Goal: Information Seeking & Learning: Learn about a topic

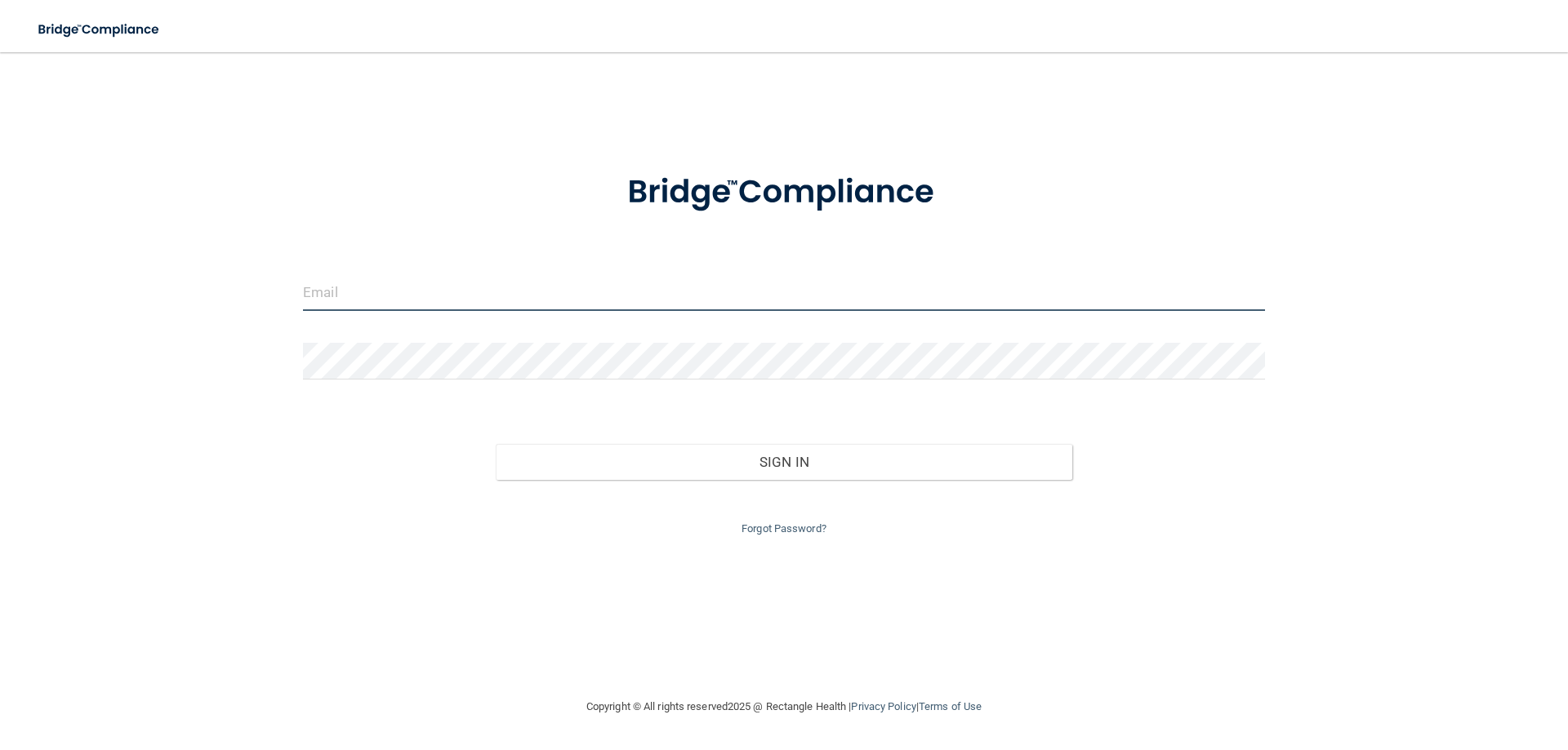
click at [539, 303] on input "email" at bounding box center [784, 293] width 962 height 36
type input "[EMAIL_ADDRESS][DOMAIN_NAME]"
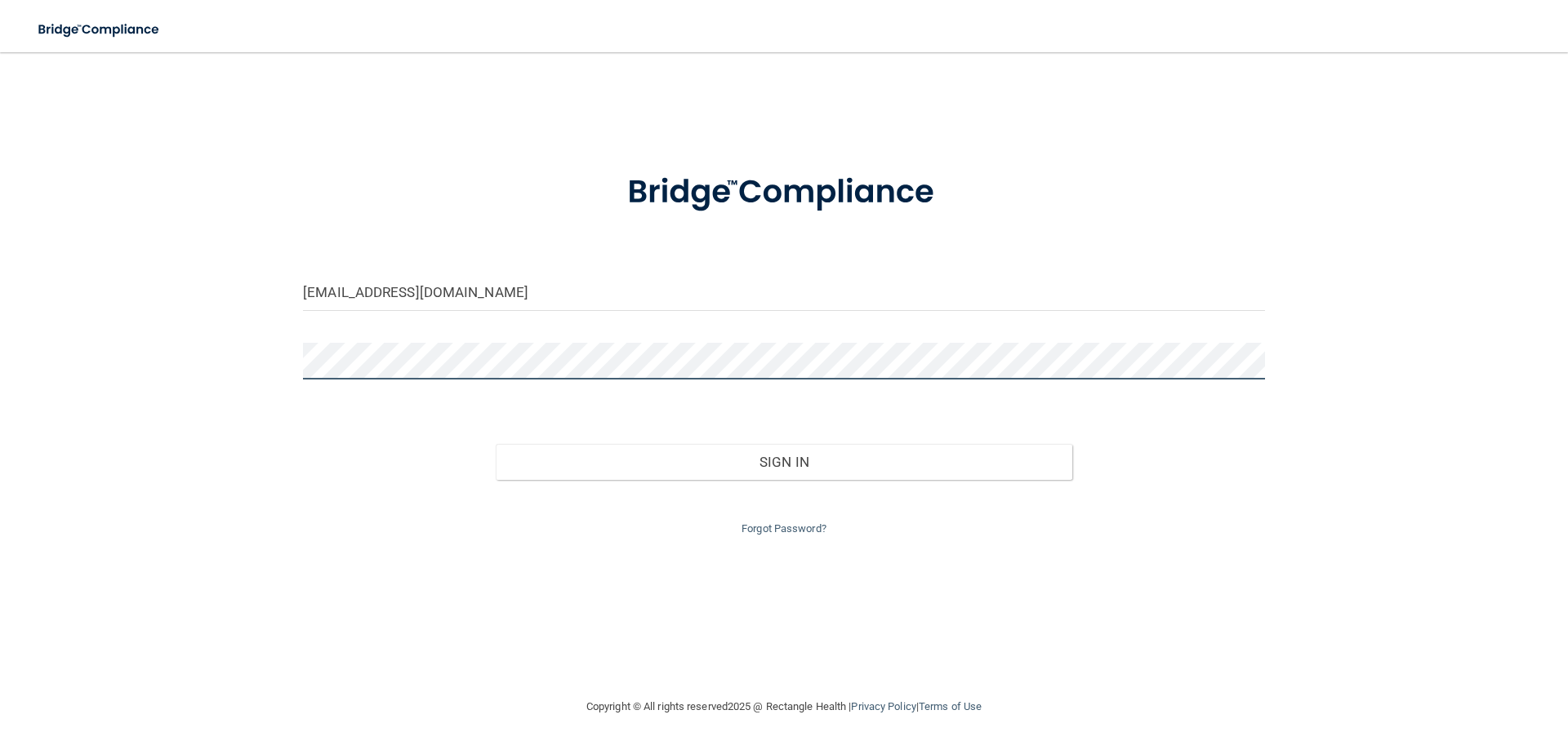
click at [496, 444] on button "Sign In" at bounding box center [785, 461] width 578 height 35
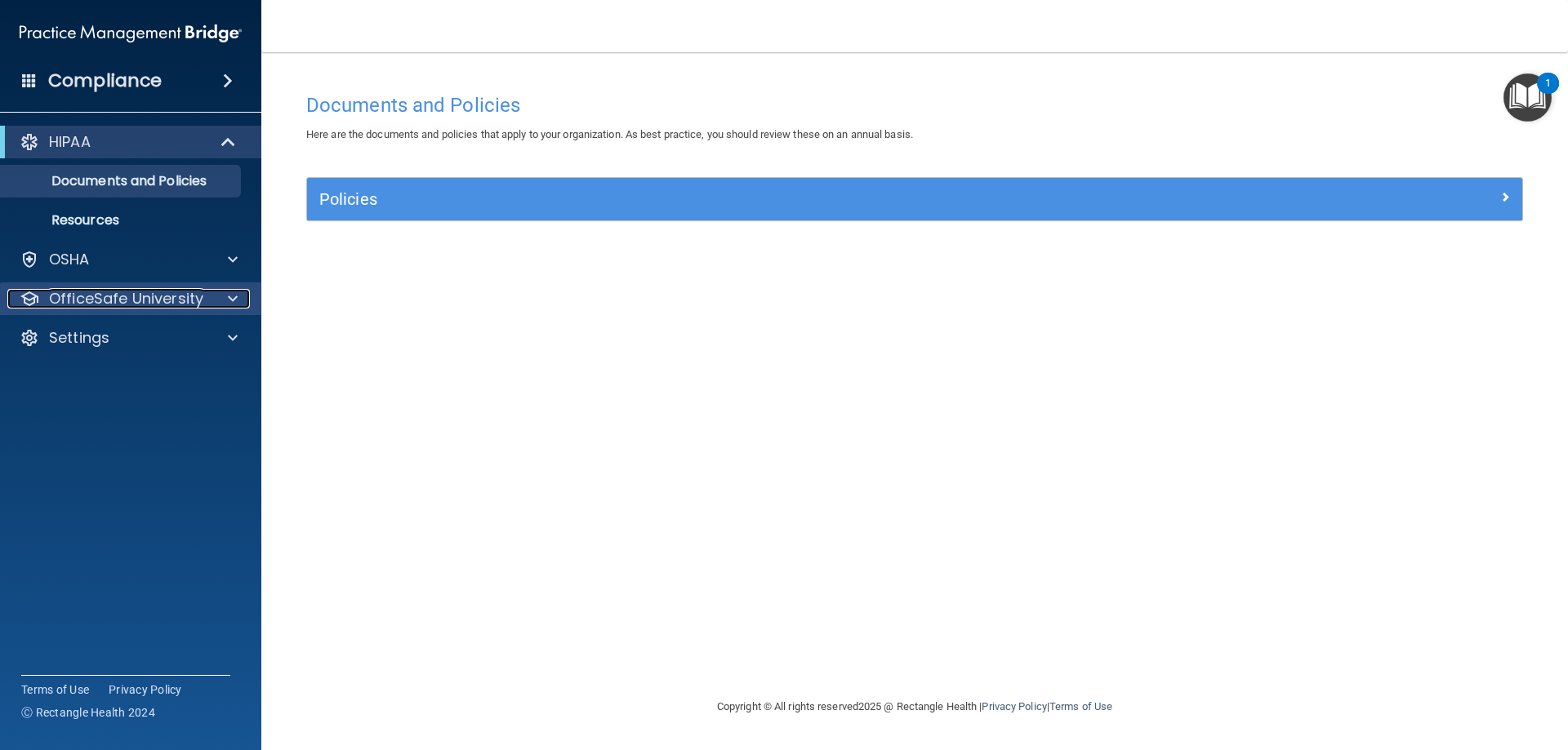
click at [120, 299] on p "OfficeSafe University" at bounding box center [126, 298] width 154 height 19
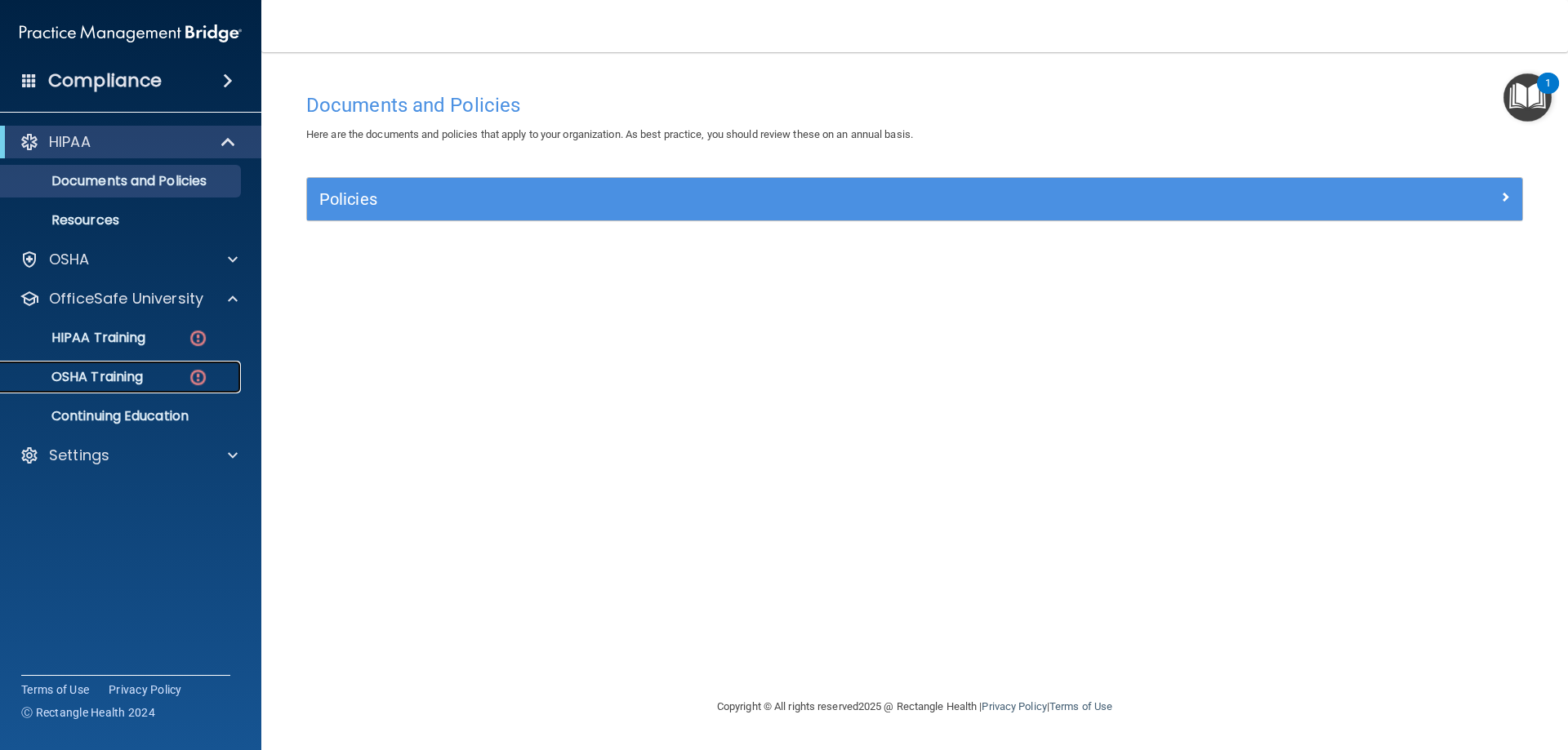
click at [132, 364] on link "OSHA Training" at bounding box center [112, 377] width 257 height 33
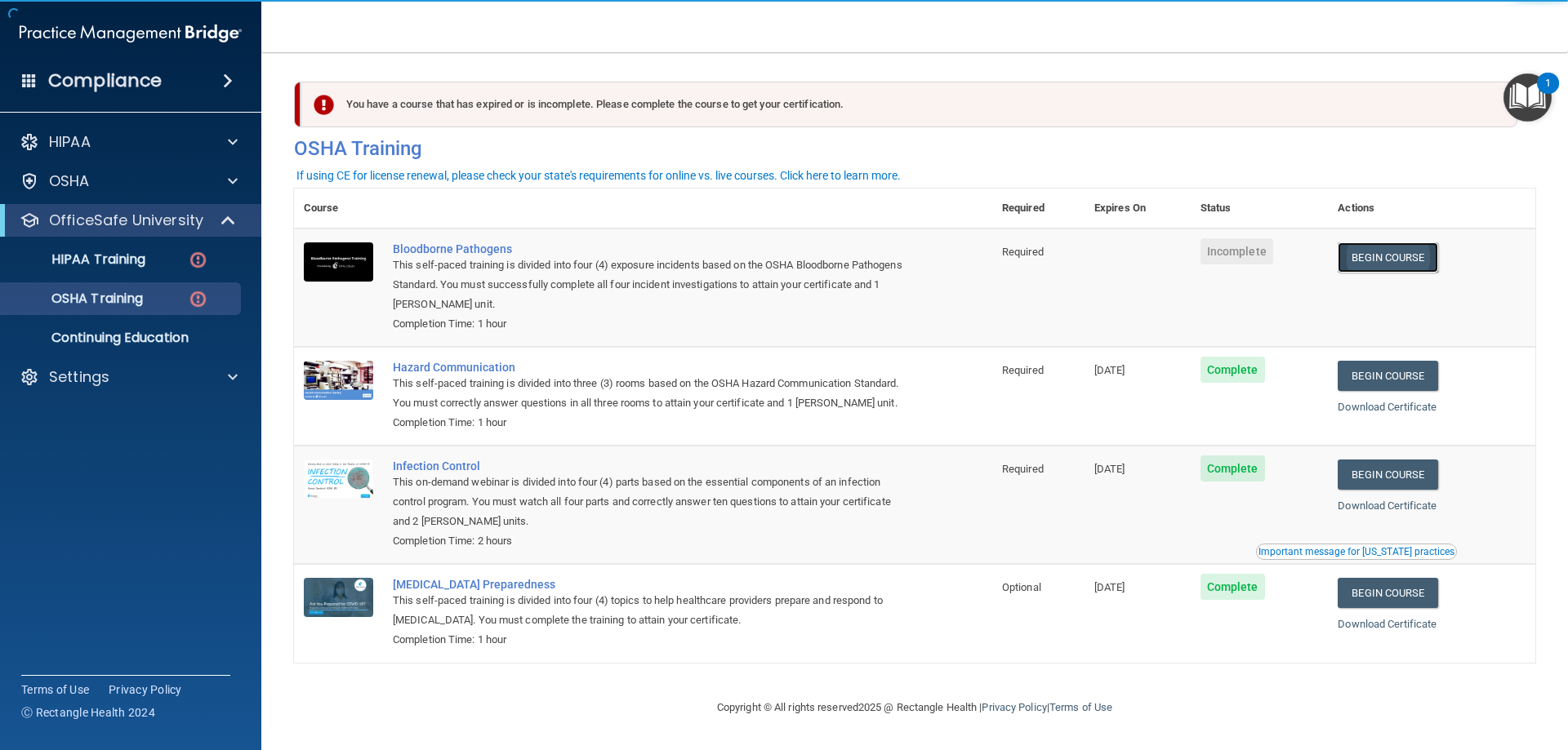
click at [1381, 260] on link "Begin Course" at bounding box center [1388, 257] width 100 height 30
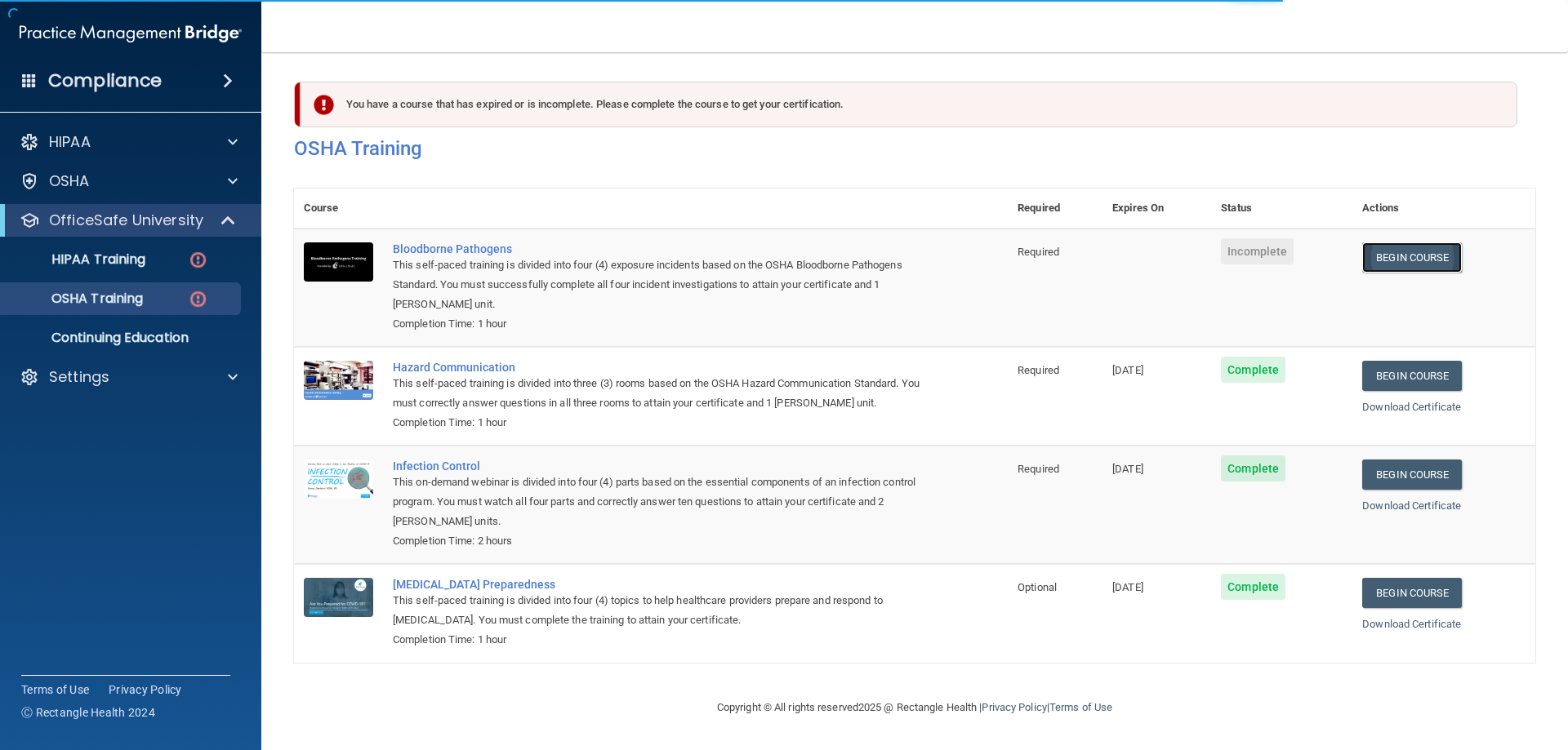
click at [1375, 261] on link "Begin Course" at bounding box center [1413, 257] width 100 height 30
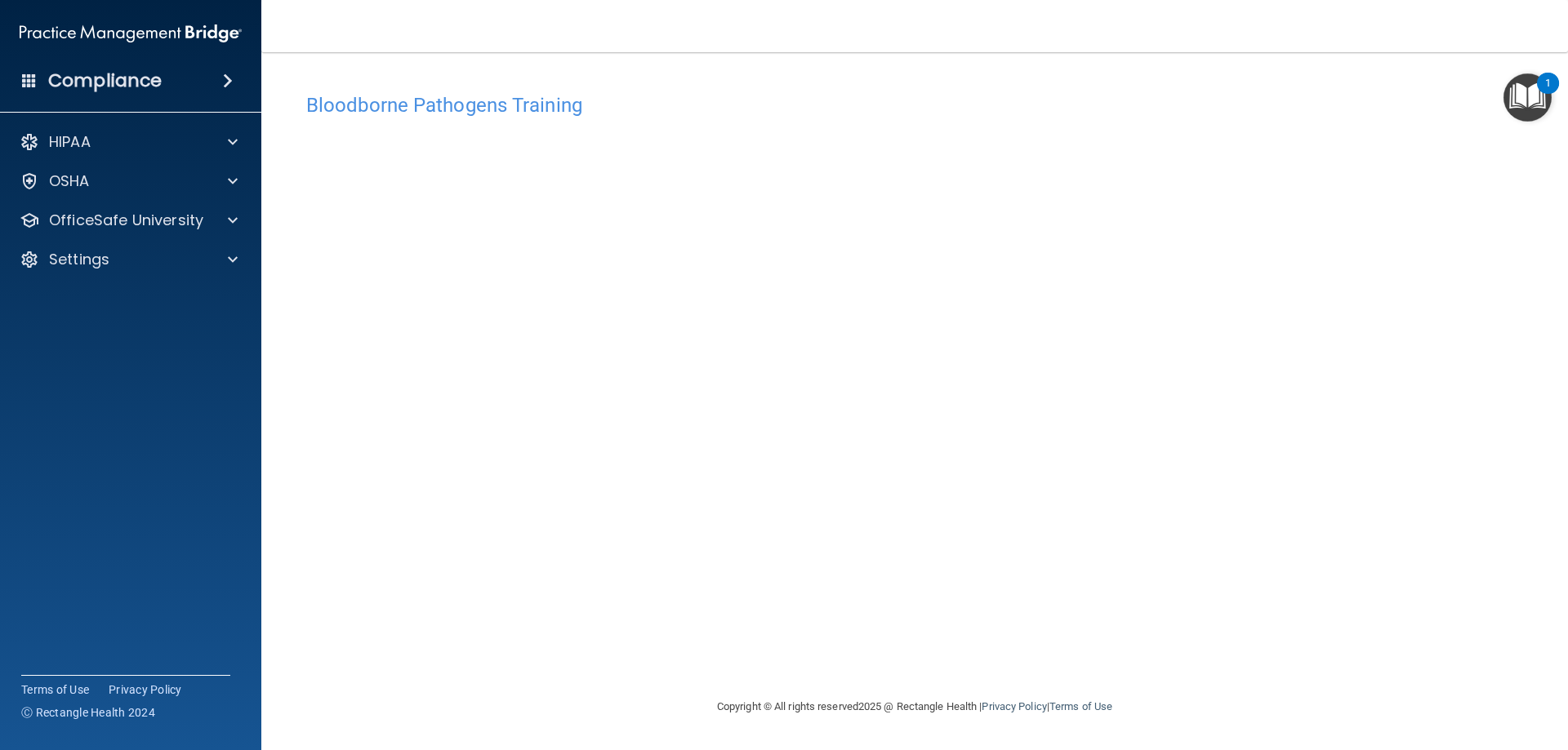
click at [403, 104] on h4 "Bloodborne Pathogens Training" at bounding box center [915, 105] width 1217 height 21
